Goal: Transaction & Acquisition: Download file/media

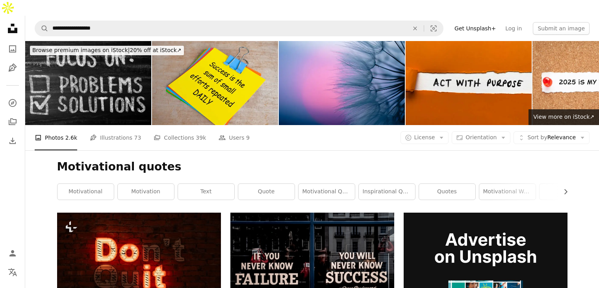
scroll to position [64, 0]
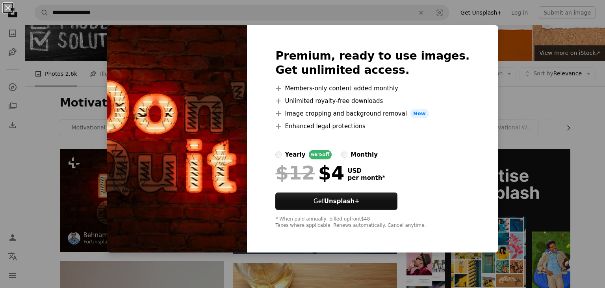
click at [164, 188] on img at bounding box center [177, 138] width 140 height 227
click at [98, 173] on div "An X shape Premium, ready to use images. Get unlimited access. A plus sign Memb…" at bounding box center [302, 144] width 605 height 288
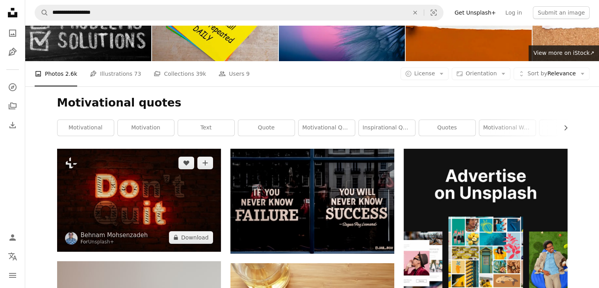
click at [98, 173] on img at bounding box center [139, 200] width 164 height 102
click at [105, 170] on img at bounding box center [139, 200] width 164 height 102
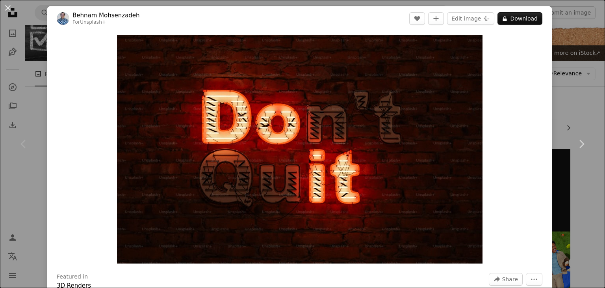
click at [32, 97] on div "An X shape Chevron left Chevron right [PERSON_NAME] For Unsplash+ A heart A plu…" at bounding box center [302, 144] width 605 height 288
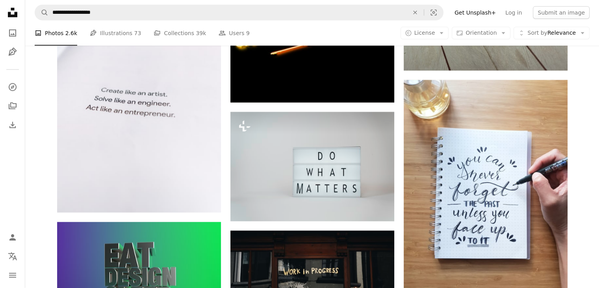
scroll to position [1802, 0]
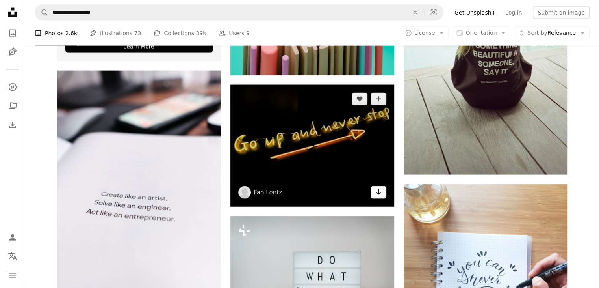
click at [374, 186] on link "Arrow pointing down" at bounding box center [379, 192] width 16 height 13
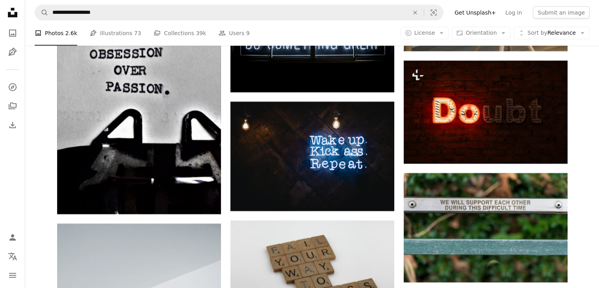
scroll to position [2527, 0]
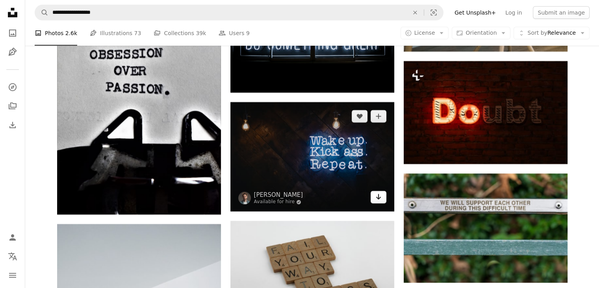
click at [373, 191] on link "Arrow pointing down" at bounding box center [379, 197] width 16 height 13
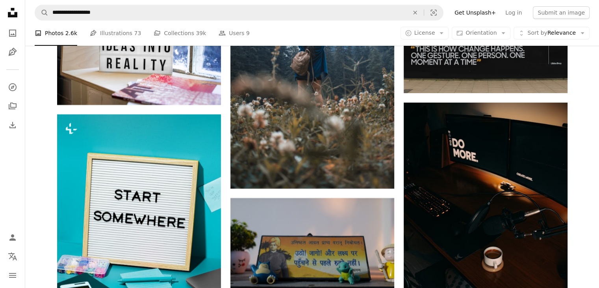
scroll to position [3105, 0]
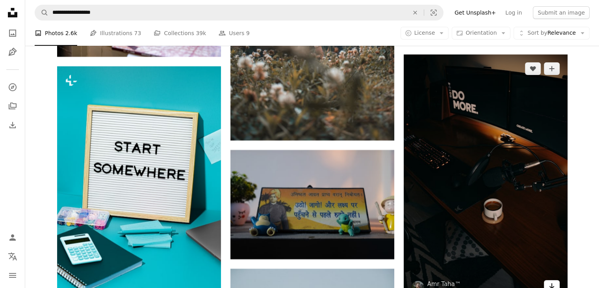
click at [550, 281] on icon "Arrow pointing down" at bounding box center [552, 285] width 6 height 9
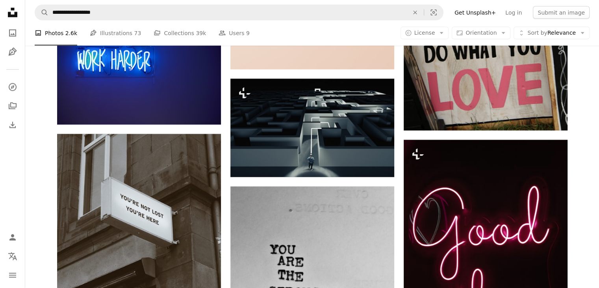
scroll to position [4685, 0]
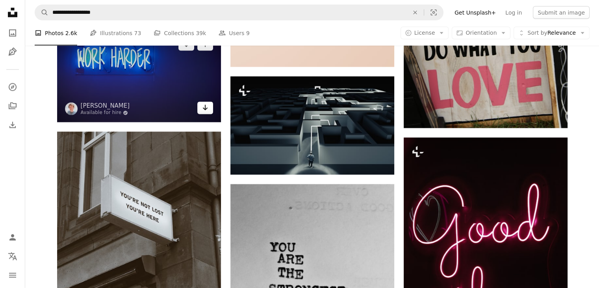
click at [204, 103] on icon "Arrow pointing down" at bounding box center [205, 107] width 6 height 9
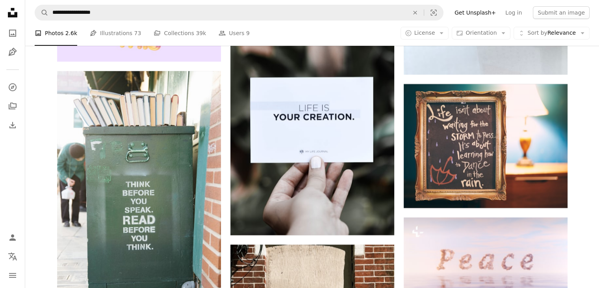
scroll to position [6320, 0]
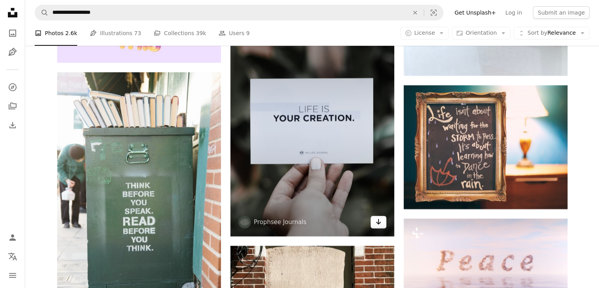
click at [379, 217] on icon "Arrow pointing down" at bounding box center [378, 221] width 6 height 9
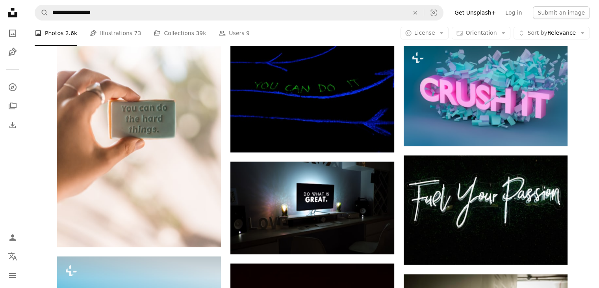
scroll to position [9170, 0]
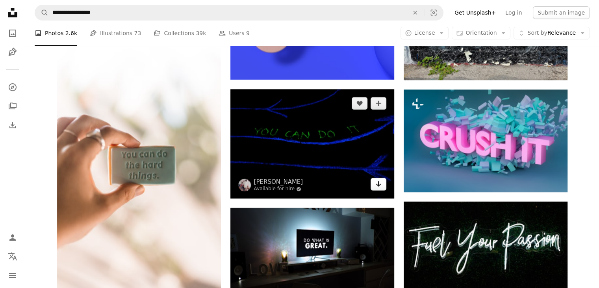
click at [379, 179] on icon "Arrow pointing down" at bounding box center [378, 183] width 6 height 9
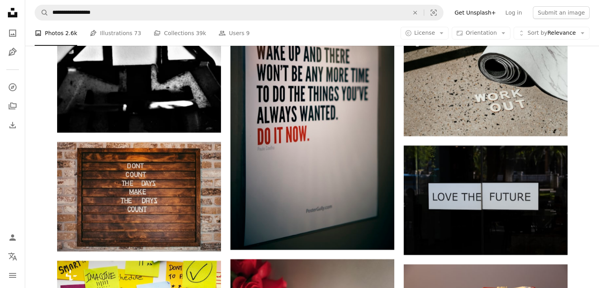
scroll to position [12243, 0]
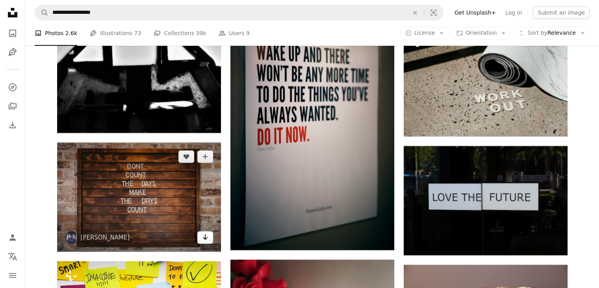
click at [207, 232] on icon "Arrow pointing down" at bounding box center [205, 236] width 6 height 9
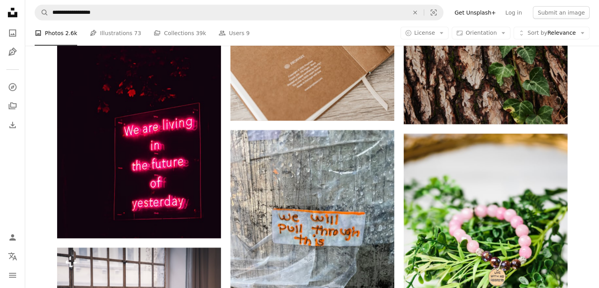
scroll to position [14296, 0]
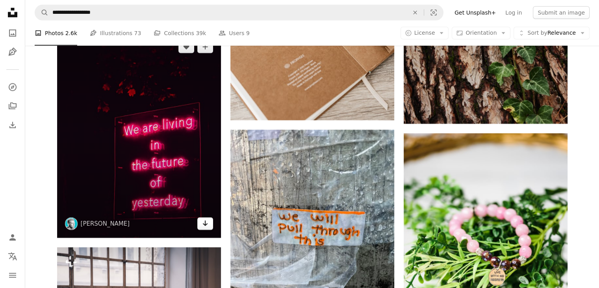
click at [203, 218] on icon "Arrow pointing down" at bounding box center [205, 222] width 6 height 9
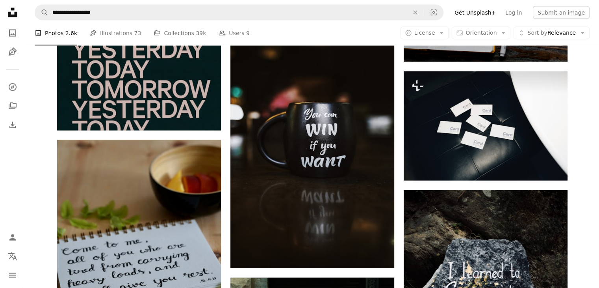
scroll to position [25681, 0]
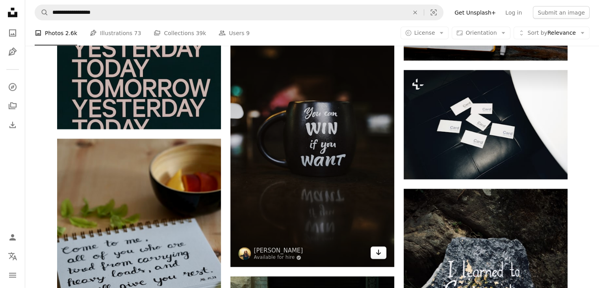
click at [377, 247] on icon "Arrow pointing down" at bounding box center [378, 251] width 6 height 9
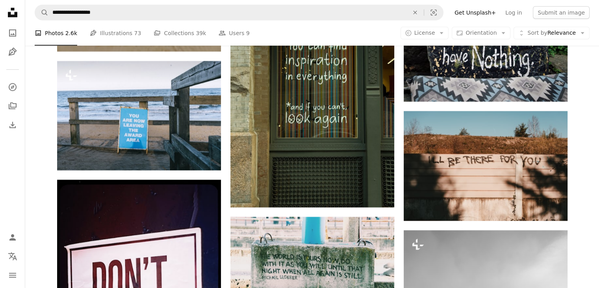
scroll to position [26196, 0]
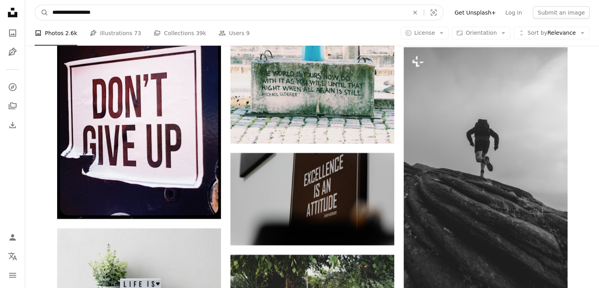
click at [130, 13] on input "**********" at bounding box center [227, 12] width 358 height 15
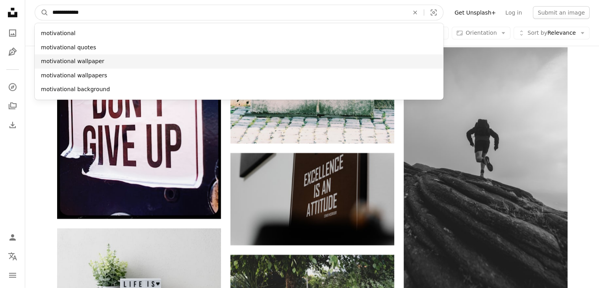
type input "**********"
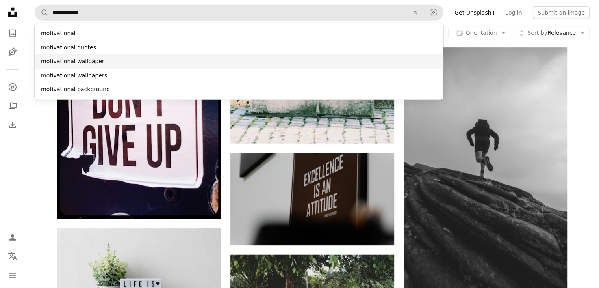
click at [114, 59] on div "motivational wallpaper" at bounding box center [239, 61] width 409 height 14
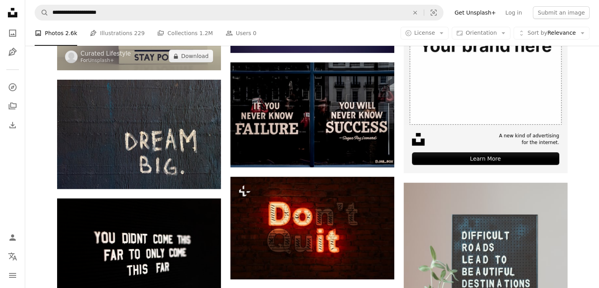
scroll to position [252, 0]
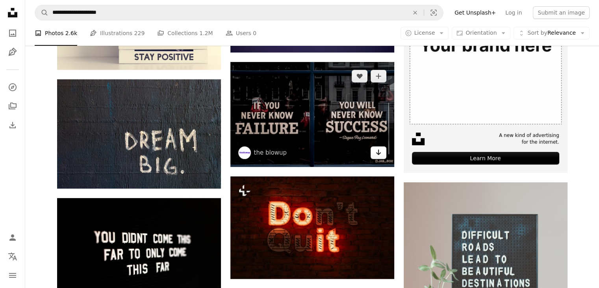
click at [382, 146] on link "Arrow pointing down" at bounding box center [379, 152] width 16 height 13
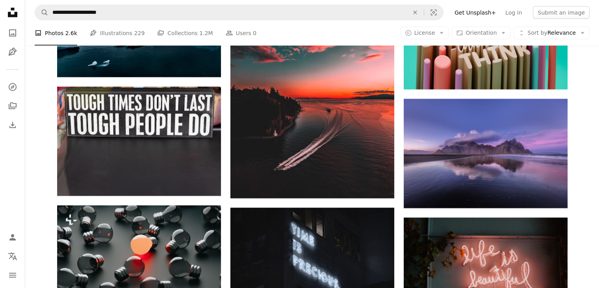
scroll to position [1623, 0]
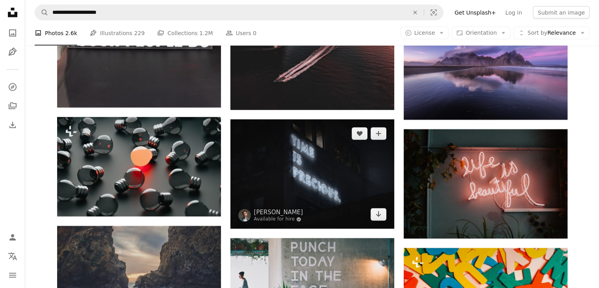
click at [233, 196] on img at bounding box center [312, 173] width 164 height 109
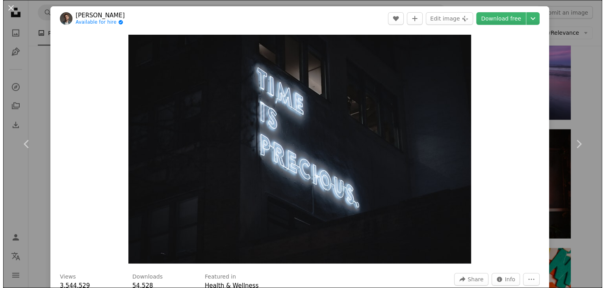
scroll to position [1636, 0]
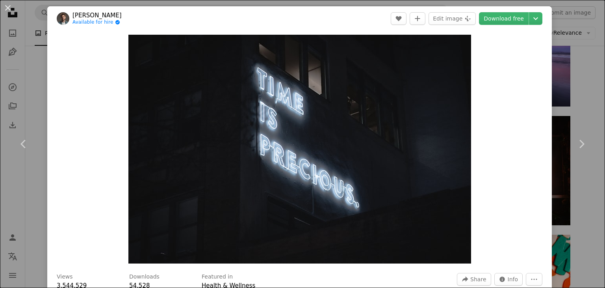
click at [36, 66] on div "An X shape Chevron left Chevron right [PERSON_NAME] Available for hire A checkm…" at bounding box center [302, 144] width 605 height 288
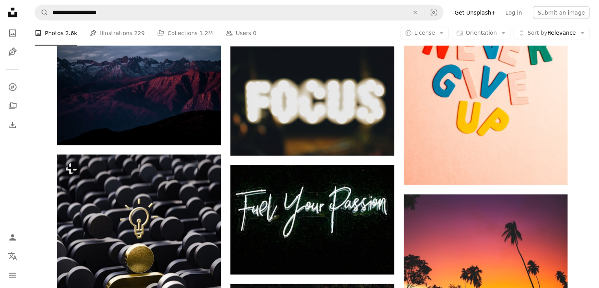
scroll to position [1931, 0]
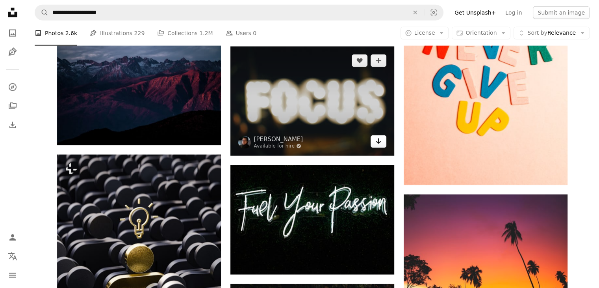
click at [379, 136] on icon "Arrow pointing down" at bounding box center [378, 140] width 6 height 9
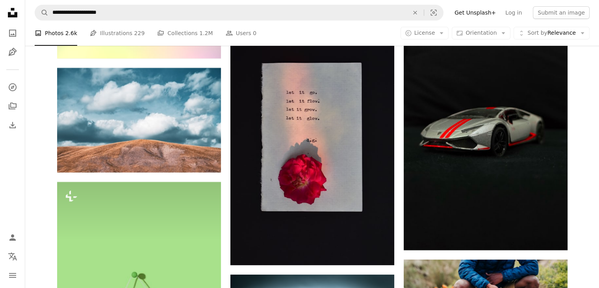
scroll to position [3315, 0]
